Goal: Find specific page/section: Find specific page/section

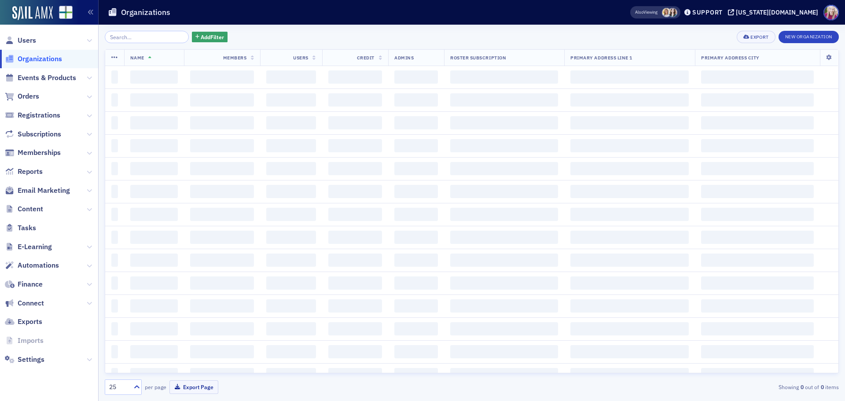
click at [125, 35] on input "search" at bounding box center [147, 37] width 84 height 12
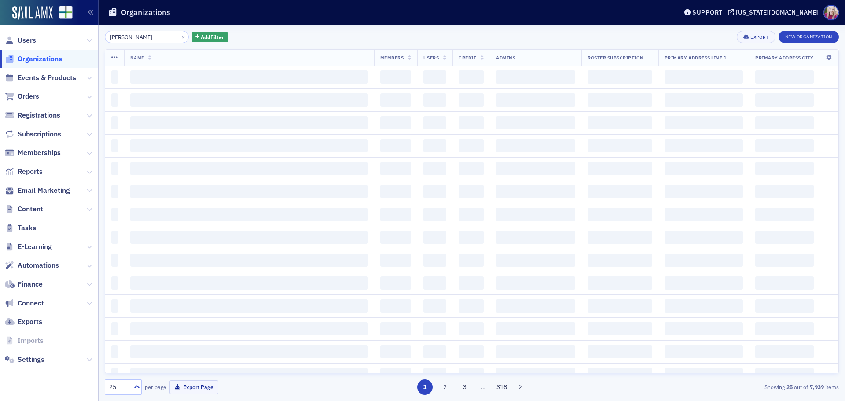
type input "[PERSON_NAME]"
